Goal: Transaction & Acquisition: Book appointment/travel/reservation

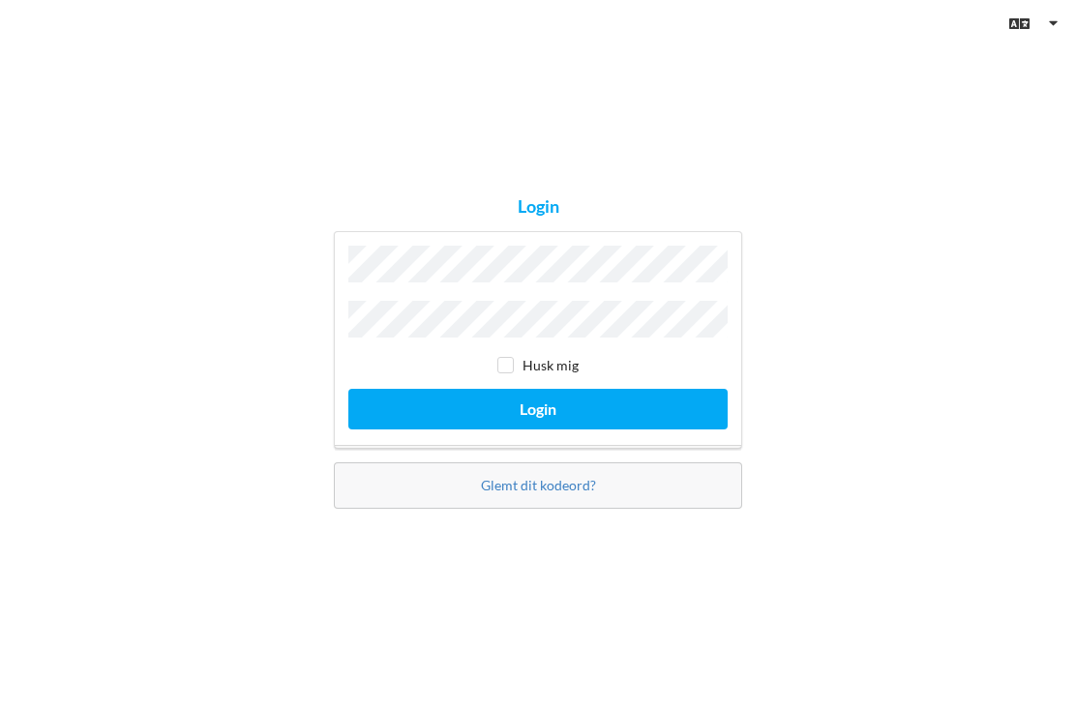
click at [538, 429] on button "Login" at bounding box center [537, 409] width 379 height 40
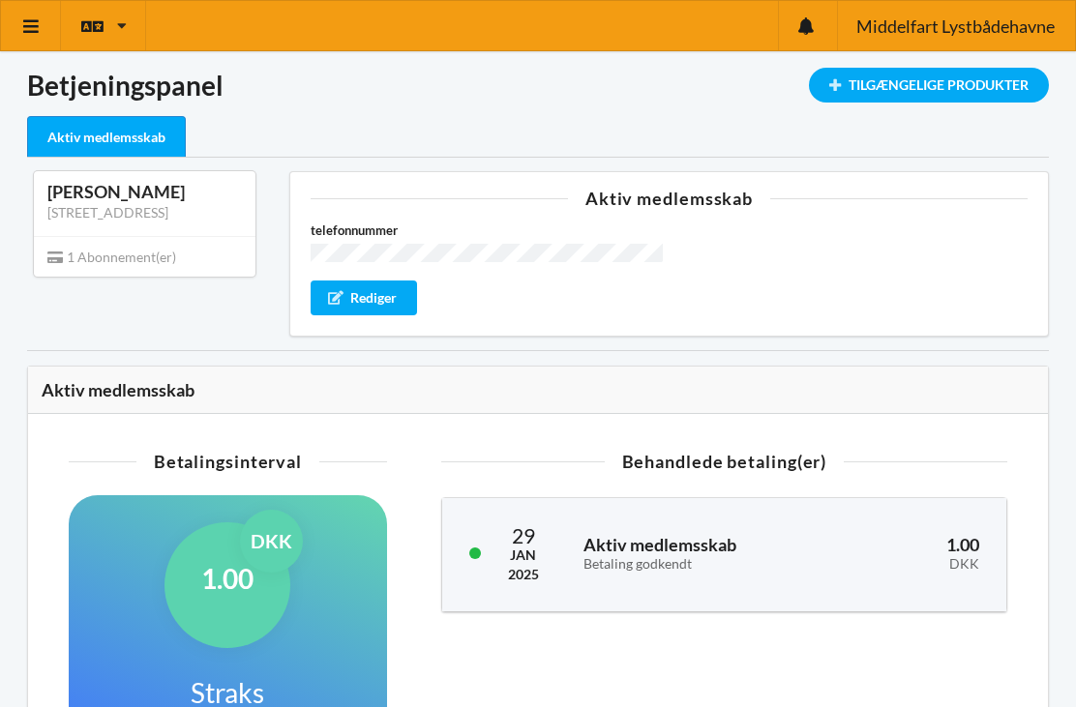
click at [22, 26] on icon at bounding box center [31, 25] width 20 height 17
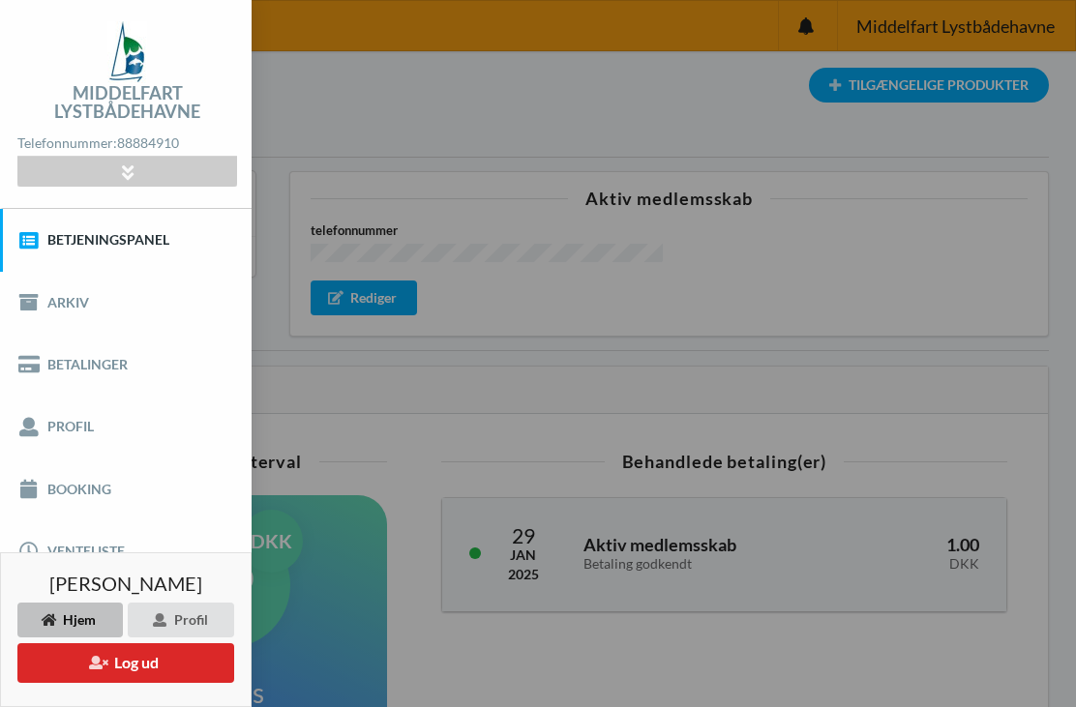
click at [64, 488] on link "Booking" at bounding box center [126, 490] width 252 height 62
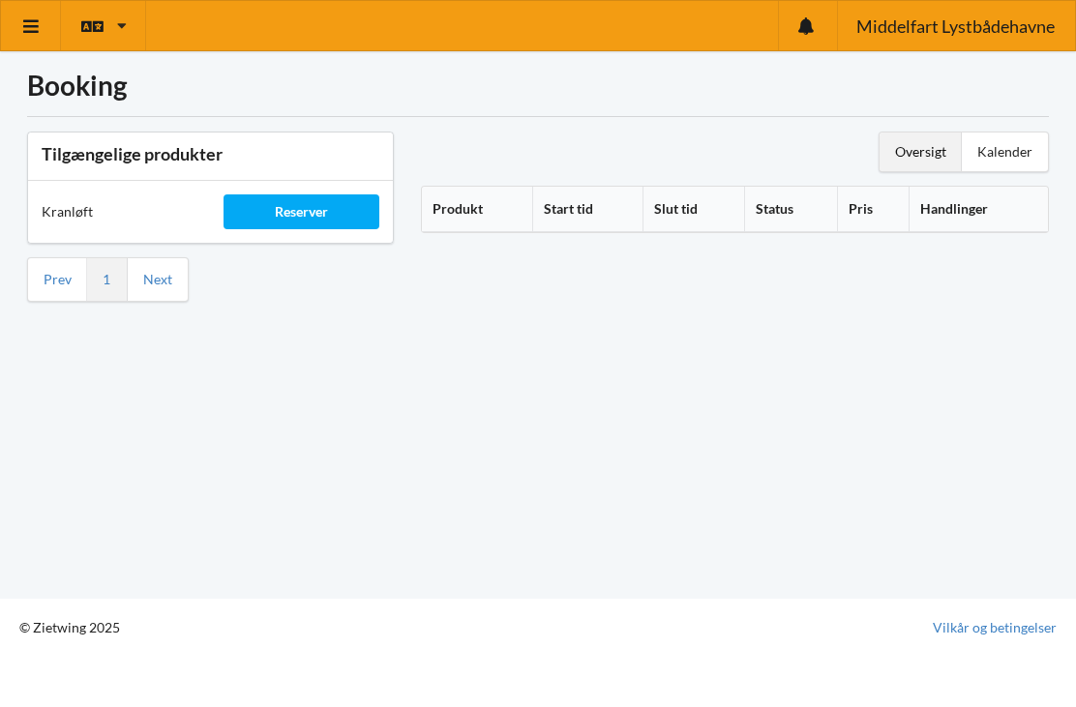
click at [933, 156] on div "Oversigt" at bounding box center [921, 152] width 82 height 39
click at [1021, 151] on div "Kalender" at bounding box center [1005, 152] width 86 height 39
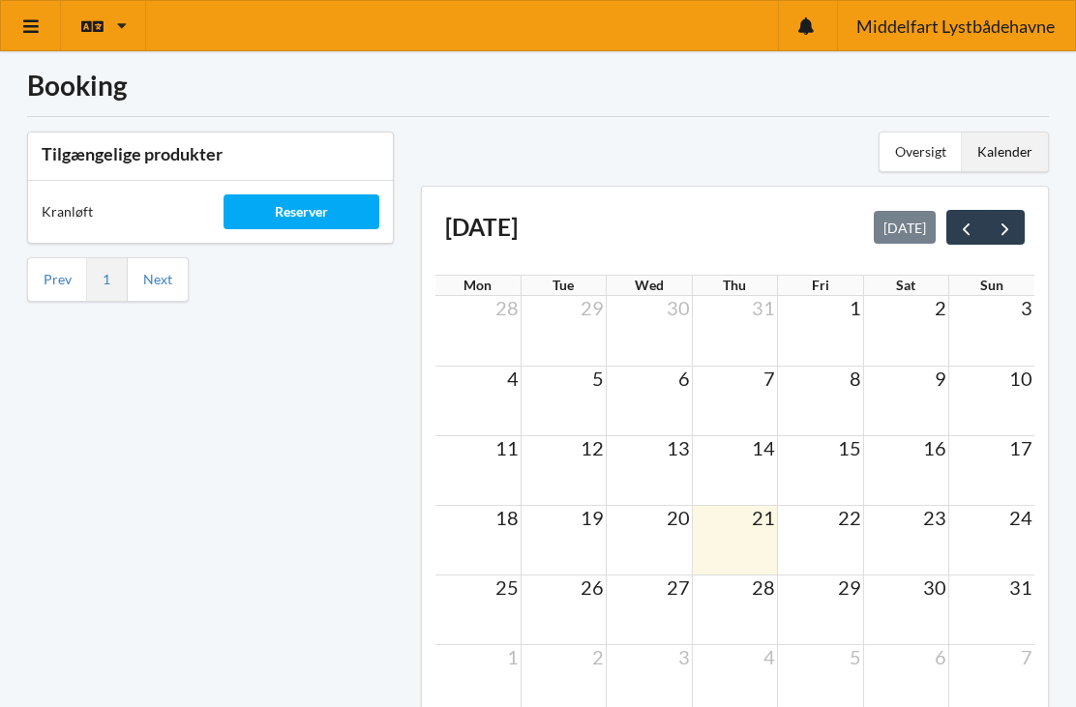
click at [1011, 225] on span "next" at bounding box center [1005, 229] width 20 height 20
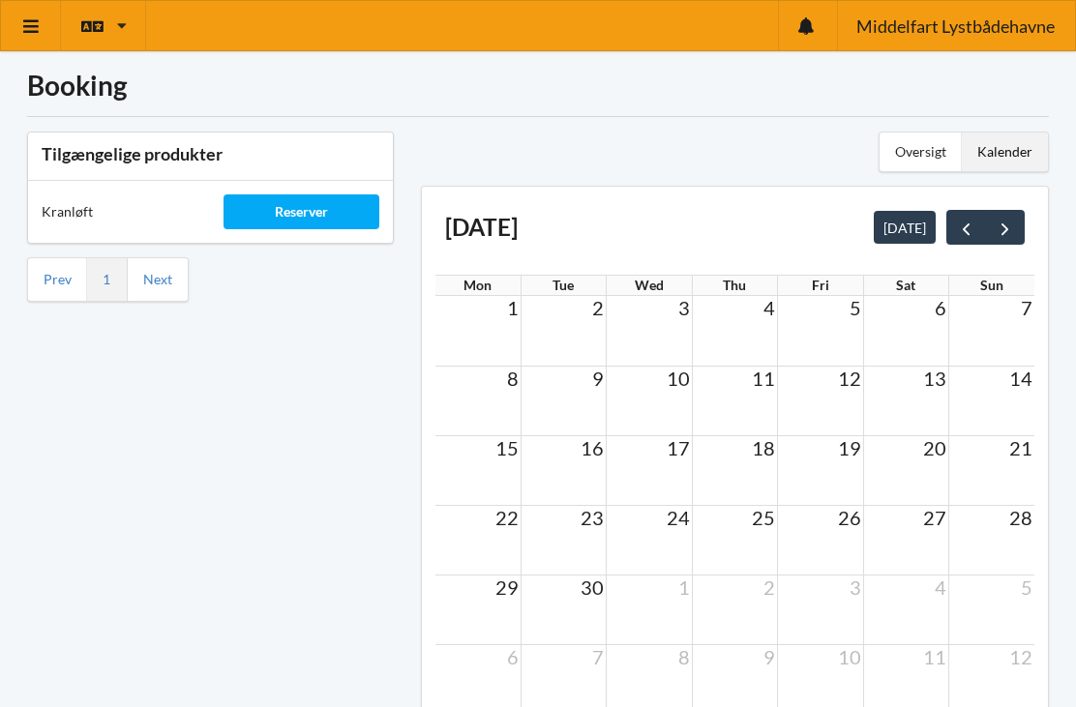
click at [495, 392] on td at bounding box center [478, 402] width 86 height 70
click at [497, 379] on td "8" at bounding box center [478, 379] width 86 height 24
click at [515, 383] on span "8" at bounding box center [512, 378] width 15 height 23
click at [509, 389] on span "8" at bounding box center [512, 378] width 15 height 23
click at [328, 220] on div "Reserver" at bounding box center [301, 212] width 155 height 35
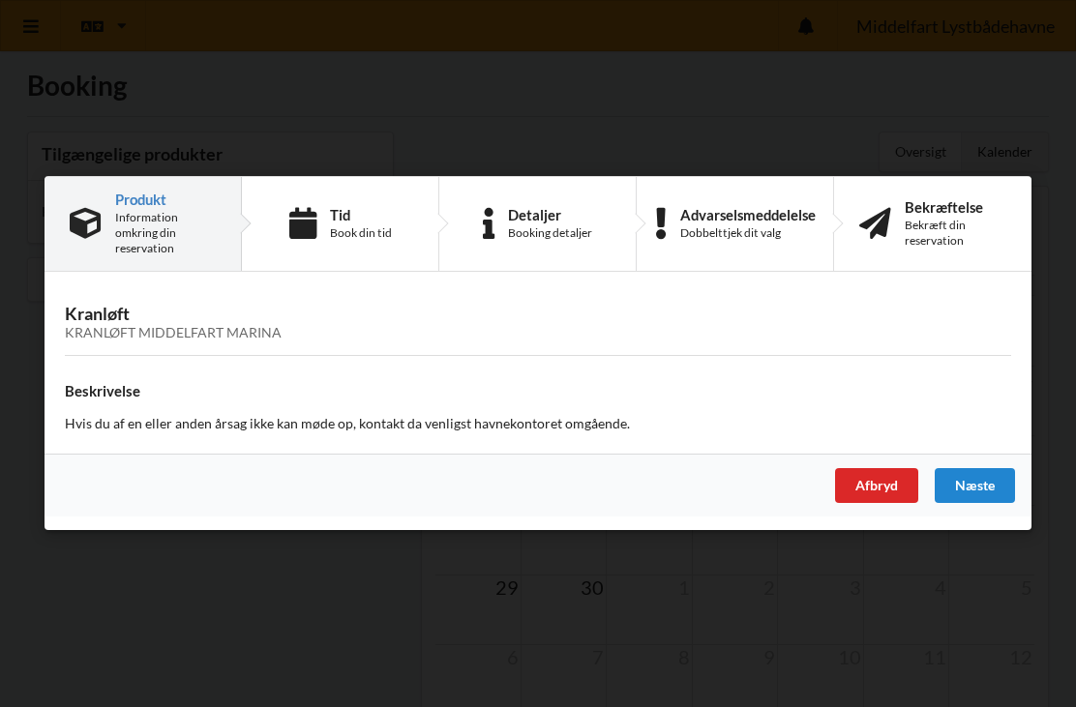
click at [346, 227] on div "Book din tid" at bounding box center [361, 232] width 62 height 15
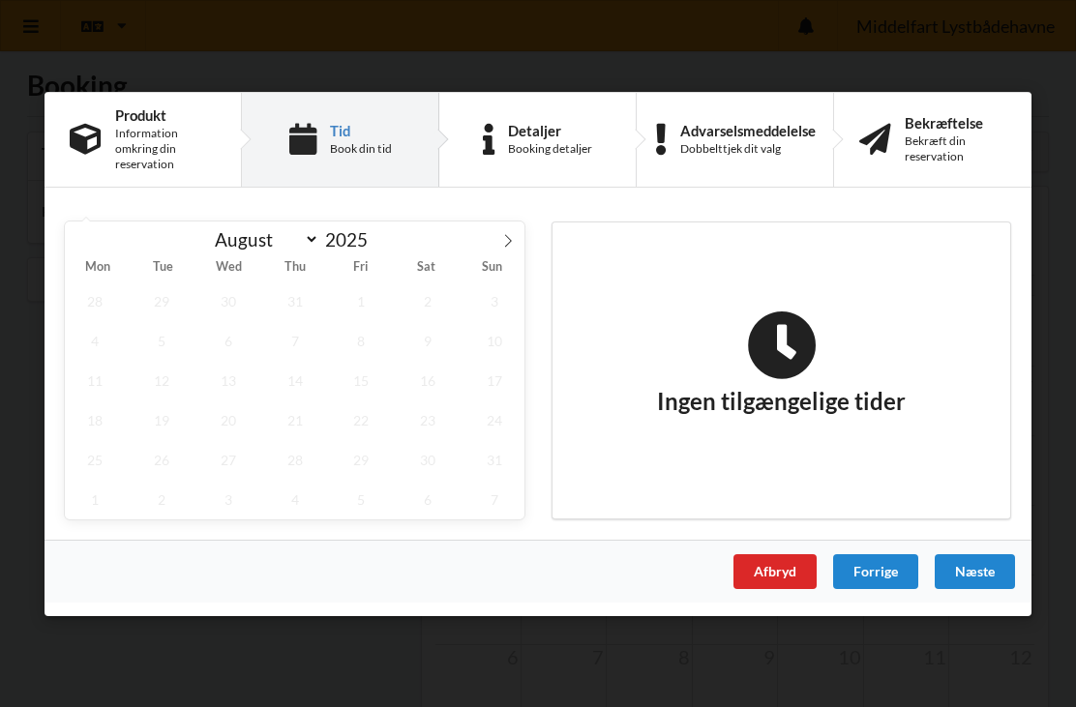
click at [503, 245] on icon at bounding box center [508, 240] width 14 height 14
select select "8"
